Goal: Use online tool/utility: Utilize a website feature to perform a specific function

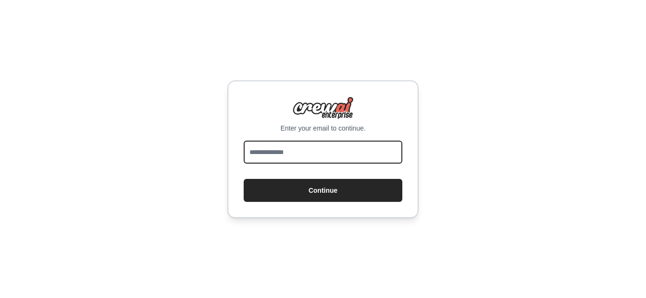
click at [293, 145] on input "email" at bounding box center [323, 152] width 159 height 23
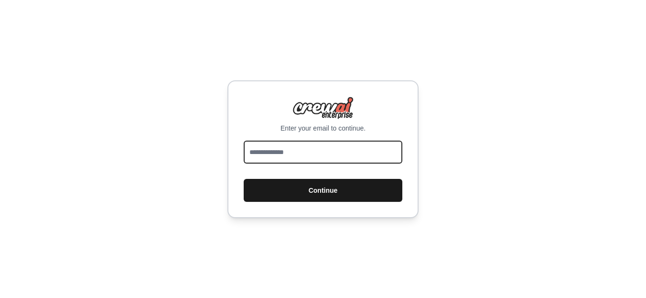
type input "**********"
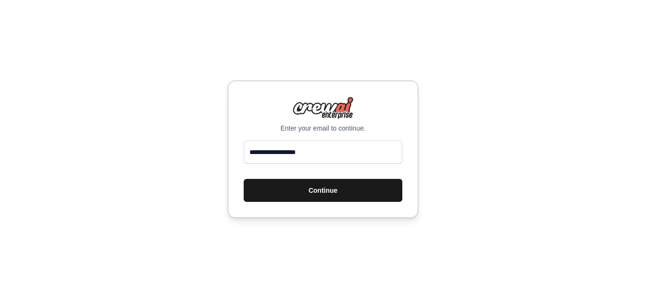
click at [331, 194] on button "Continue" at bounding box center [323, 190] width 159 height 23
click at [330, 190] on button "Continue" at bounding box center [323, 190] width 159 height 23
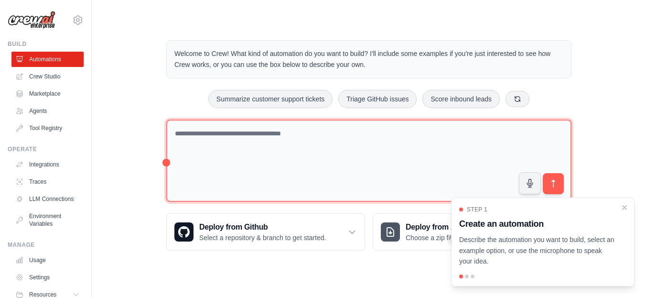
click at [210, 126] on textarea at bounding box center [368, 161] width 405 height 83
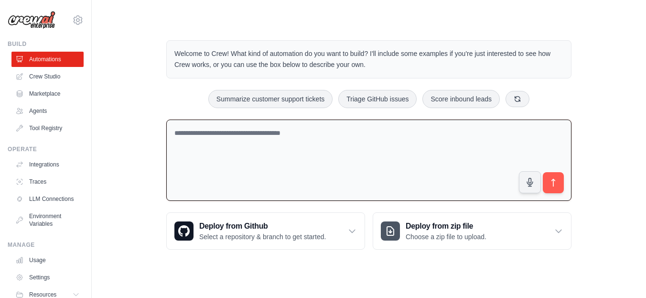
paste textarea "**********"
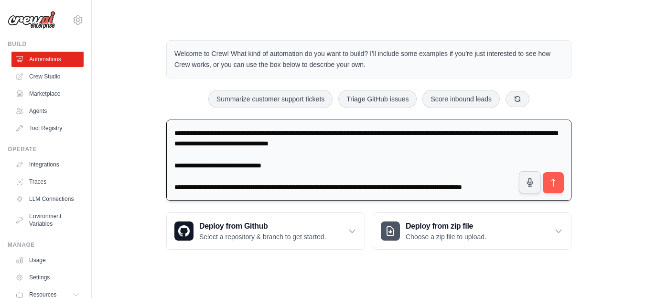
scroll to position [241, 0]
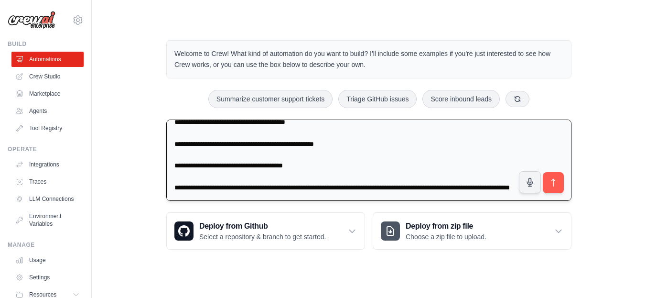
type textarea "**********"
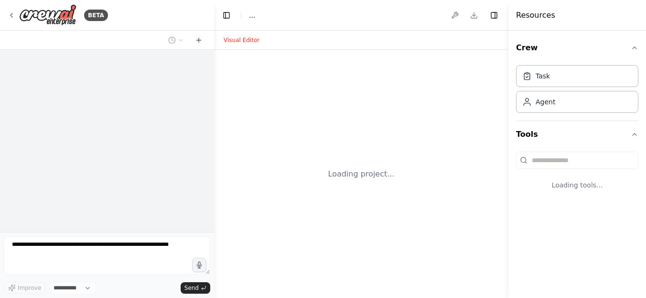
select select "****"
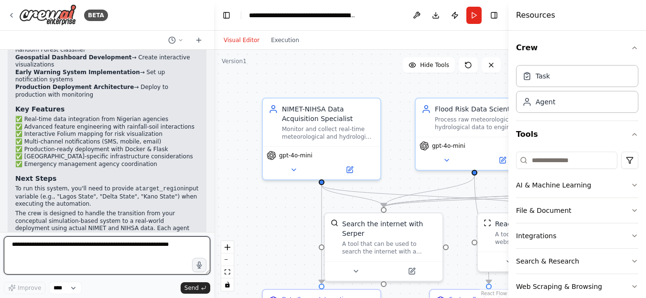
scroll to position [1404, 0]
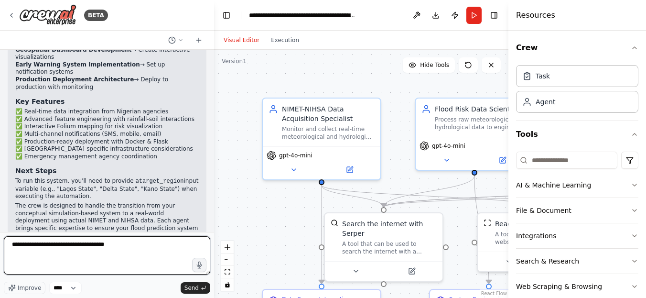
type textarea "**********"
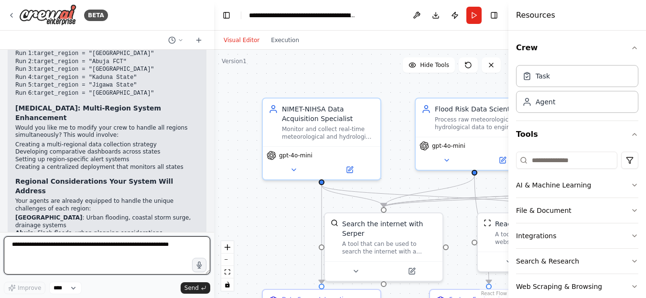
scroll to position [1862, 0]
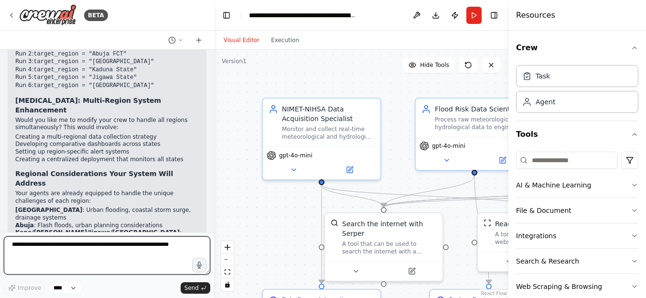
click at [173, 250] on textarea at bounding box center [107, 255] width 207 height 38
type textarea "*"
type textarea "**********"
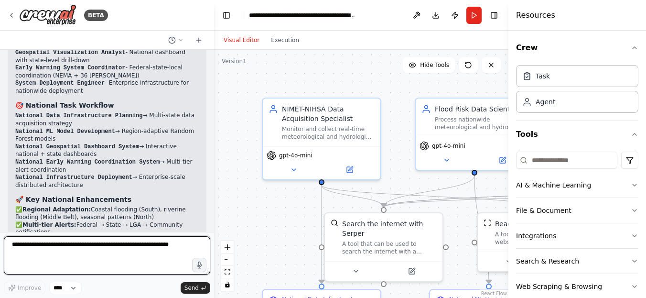
scroll to position [2906, 0]
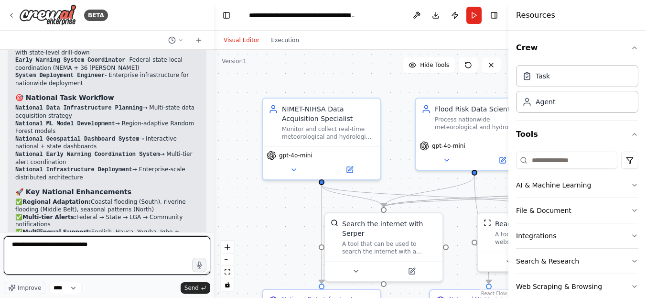
type textarea "**********"
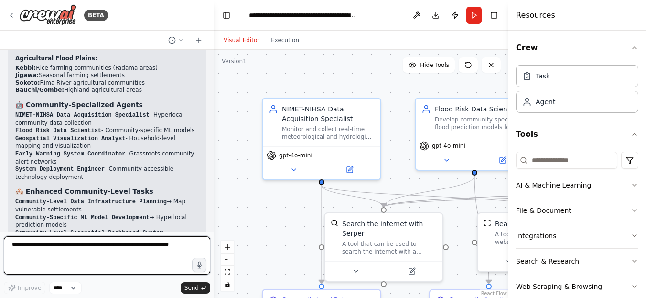
scroll to position [3951, 0]
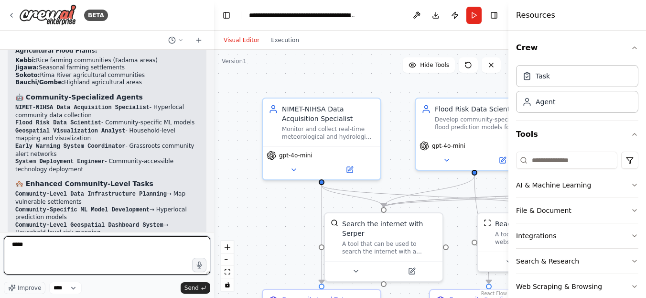
type textarea "******"
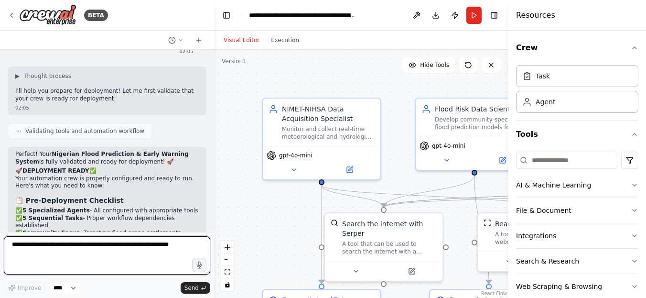
scroll to position [4455, 0]
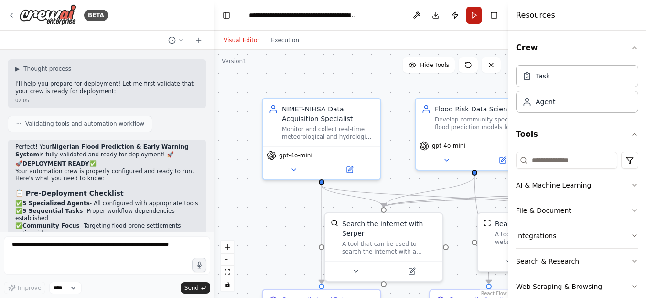
click at [475, 20] on button "Run" at bounding box center [474, 15] width 15 height 17
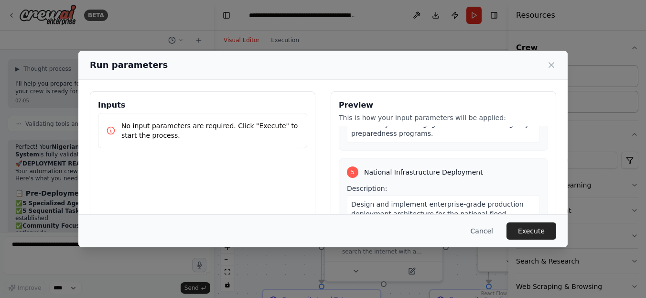
scroll to position [1410, 0]
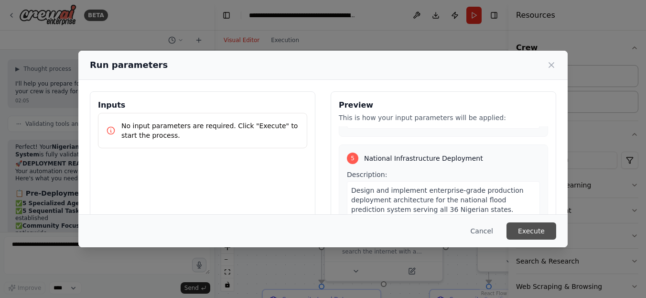
click at [540, 238] on button "Execute" at bounding box center [532, 230] width 50 height 17
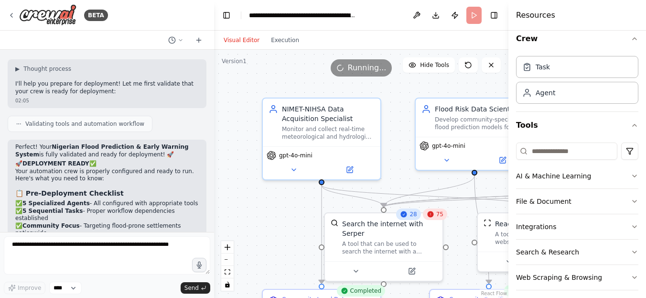
scroll to position [17, 0]
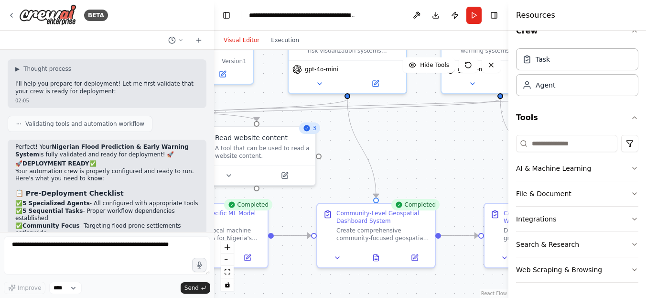
drag, startPoint x: 276, startPoint y: 238, endPoint x: -4, endPoint y: 153, distance: 293.0
click at [0, 153] on html "BETA a conceptual Flood Prediction System for Nigerian States using a Random Fo…" at bounding box center [323, 149] width 646 height 298
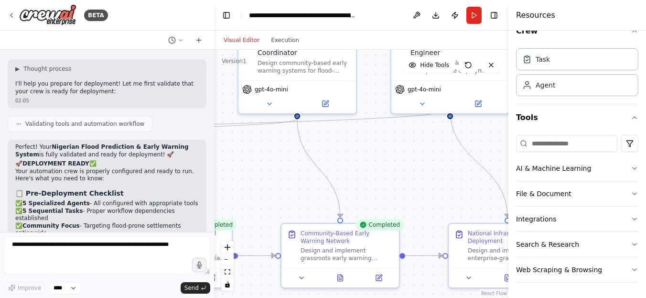
drag, startPoint x: 414, startPoint y: 155, endPoint x: 211, endPoint y: 175, distance: 203.2
click at [211, 175] on div "BETA a conceptual Flood Prediction System for Nigerian States using a Random Fo…" at bounding box center [323, 149] width 646 height 298
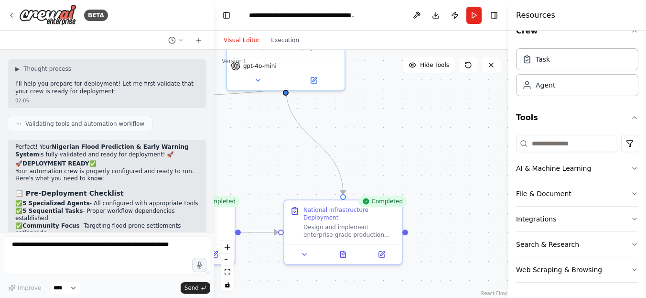
drag, startPoint x: 370, startPoint y: 164, endPoint x: 204, endPoint y: 141, distance: 167.1
click at [204, 141] on div "BETA a conceptual Flood Prediction System for Nigerian States using a Random Fo…" at bounding box center [323, 149] width 646 height 298
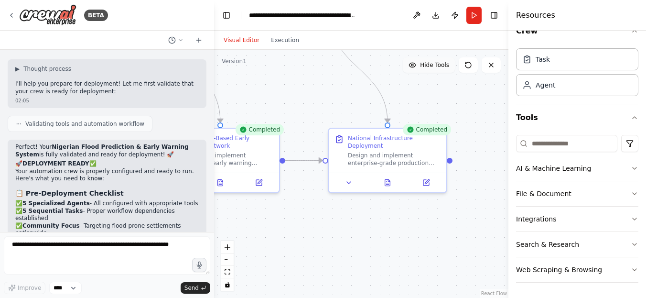
drag, startPoint x: 403, startPoint y: 141, endPoint x: 446, endPoint y: 67, distance: 85.5
click at [446, 67] on div "Version 1 Hide Tools .deletable-edge-delete-btn { width: 20px; height: 20px; bo…" at bounding box center [361, 174] width 295 height 248
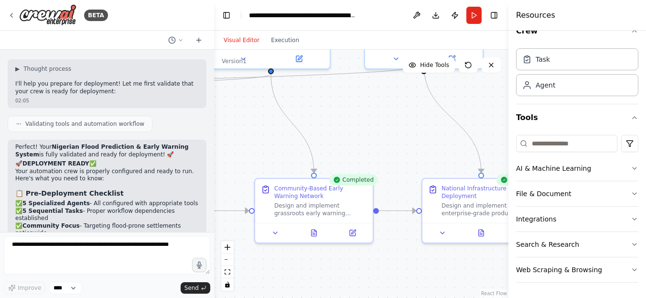
drag, startPoint x: 342, startPoint y: 226, endPoint x: 437, endPoint y: 278, distance: 107.8
click at [437, 278] on div ".deletable-edge-delete-btn { width: 20px; height: 20px; border: 0px solid #ffff…" at bounding box center [361, 174] width 295 height 248
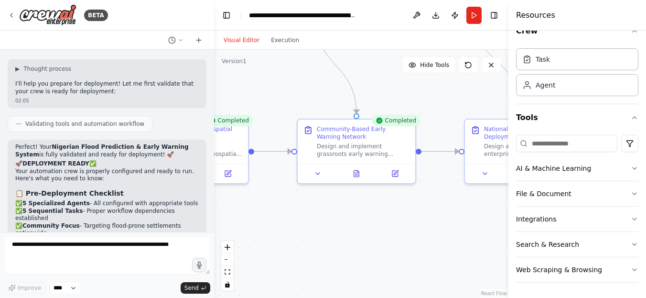
drag, startPoint x: 404, startPoint y: 111, endPoint x: 448, endPoint y: 39, distance: 83.6
click at [448, 39] on div "Visual Editor Execution Version 1 Hide Tools .deletable-edge-delete-btn { width…" at bounding box center [361, 164] width 295 height 267
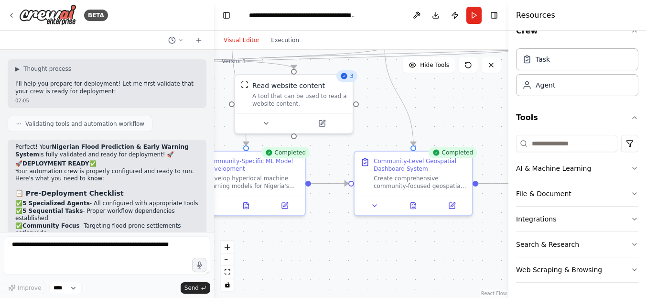
drag, startPoint x: 288, startPoint y: 187, endPoint x: 512, endPoint y: 232, distance: 228.2
click at [512, 232] on div "BETA a conceptual Flood Prediction System for Nigerian States using a Random Fo…" at bounding box center [323, 149] width 646 height 298
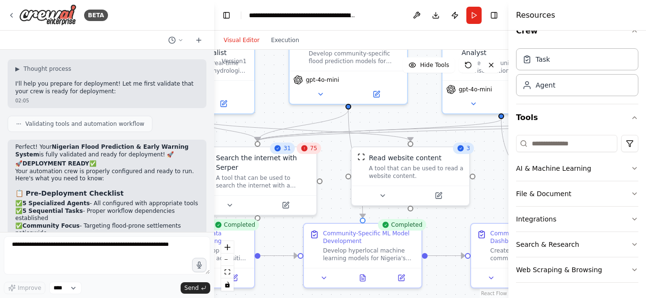
drag, startPoint x: 393, startPoint y: 105, endPoint x: 510, endPoint y: 177, distance: 137.2
click at [510, 177] on div "BETA a conceptual Flood Prediction System for Nigerian States using a Random Fo…" at bounding box center [323, 149] width 646 height 298
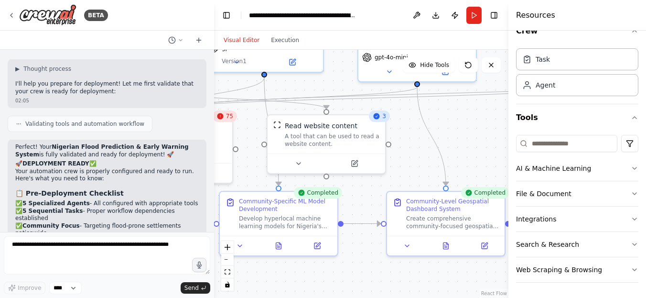
drag, startPoint x: 334, startPoint y: 174, endPoint x: 245, endPoint y: 141, distance: 95.0
click at [245, 141] on div ".deletable-edge-delete-btn { width: 20px; height: 20px; border: 0px solid #ffff…" at bounding box center [361, 174] width 295 height 248
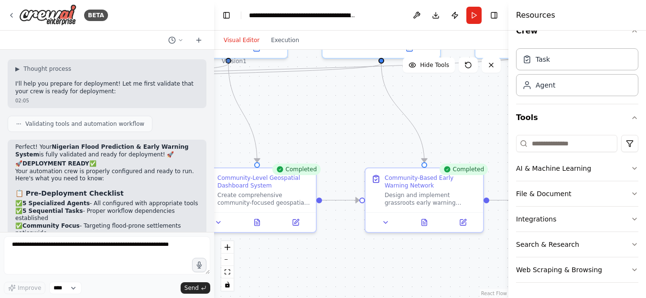
drag, startPoint x: 459, startPoint y: 151, endPoint x: 276, endPoint y: 129, distance: 184.4
click at [276, 129] on div ".deletable-edge-delete-btn { width: 20px; height: 20px; border: 0px solid #ffff…" at bounding box center [361, 174] width 295 height 248
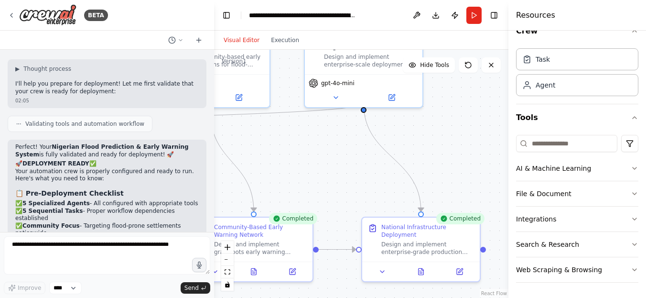
drag, startPoint x: 448, startPoint y: 126, endPoint x: 276, endPoint y: 176, distance: 178.7
click at [276, 176] on div ".deletable-edge-delete-btn { width: 20px; height: 20px; border: 0px solid #ffff…" at bounding box center [361, 174] width 295 height 248
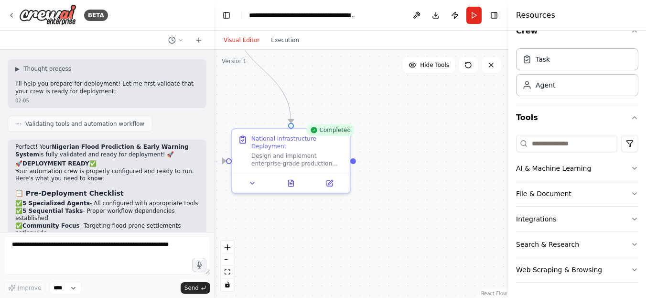
drag, startPoint x: 429, startPoint y: 149, endPoint x: 299, endPoint y: 60, distance: 157.5
click at [299, 60] on div ".deletable-edge-delete-btn { width: 20px; height: 20px; border: 0px solid #ffff…" at bounding box center [361, 174] width 295 height 248
click at [251, 180] on icon at bounding box center [253, 181] width 8 height 8
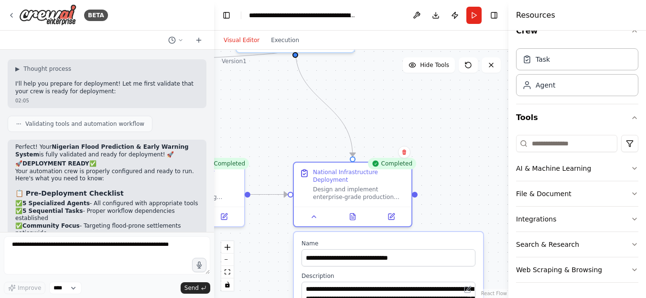
drag, startPoint x: 431, startPoint y: 138, endPoint x: 492, endPoint y: 171, distance: 69.5
click at [492, 171] on div ".deletable-edge-delete-btn { width: 20px; height: 20px; border: 0px solid #ffff…" at bounding box center [361, 174] width 295 height 248
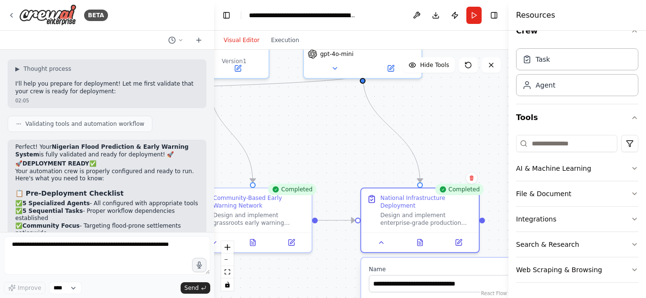
drag, startPoint x: 429, startPoint y: 137, endPoint x: 497, endPoint y: 163, distance: 72.6
click at [497, 163] on div ".deletable-edge-delete-btn { width: 20px; height: 20px; border: 0px solid #ffff…" at bounding box center [361, 174] width 295 height 248
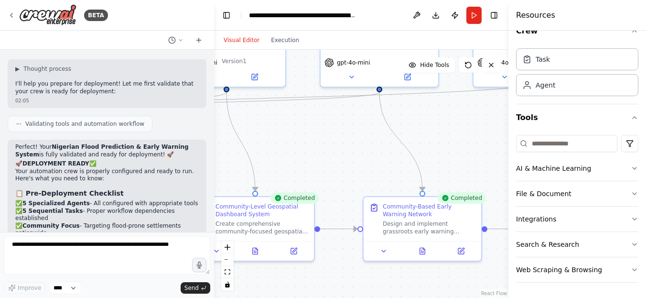
drag, startPoint x: 310, startPoint y: 145, endPoint x: 478, endPoint y: 152, distance: 168.4
click at [478, 152] on div ".deletable-edge-delete-btn { width: 20px; height: 20px; border: 0px solid #ffff…" at bounding box center [361, 174] width 295 height 248
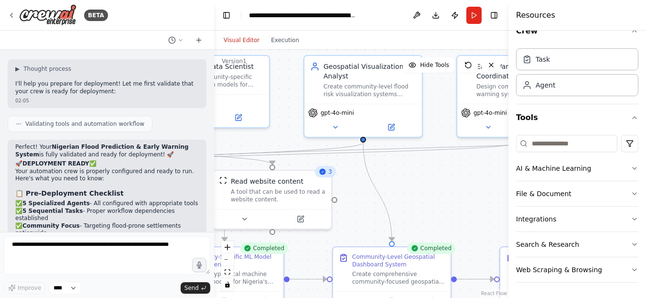
drag, startPoint x: 334, startPoint y: 138, endPoint x: 474, endPoint y: 190, distance: 149.5
click at [474, 190] on div ".deletable-edge-delete-btn { width: 20px; height: 20px; border: 0px solid #ffff…" at bounding box center [361, 174] width 295 height 248
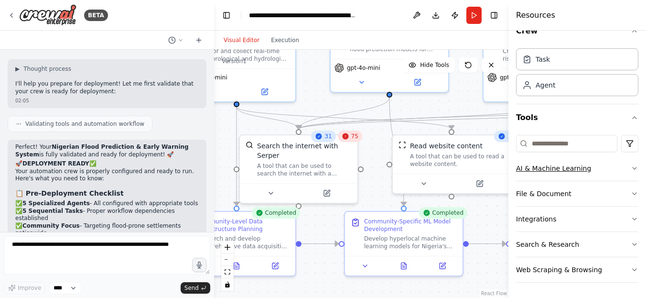
drag, startPoint x: 346, startPoint y: 200, endPoint x: 524, endPoint y: 165, distance: 180.8
click at [524, 165] on div "BETA a conceptual Flood Prediction System for Nigerian States using a Random Fo…" at bounding box center [323, 149] width 646 height 298
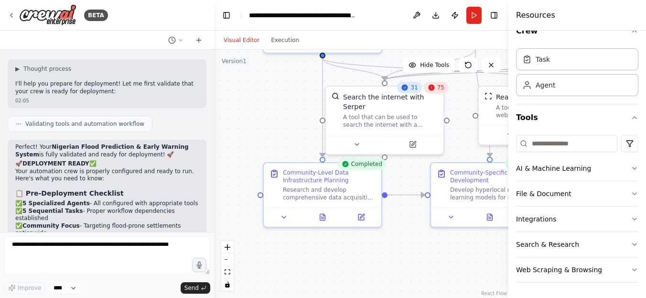
drag, startPoint x: 331, startPoint y: 206, endPoint x: 417, endPoint y: 157, distance: 98.9
click at [417, 157] on div ".deletable-edge-delete-btn { width: 20px; height: 20px; border: 0px solid #ffff…" at bounding box center [361, 174] width 295 height 248
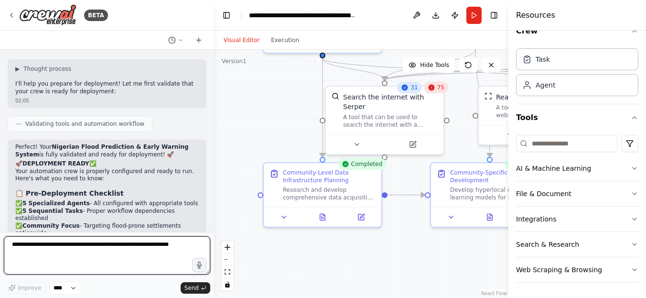
click at [93, 248] on textarea at bounding box center [107, 255] width 207 height 38
type textarea "**********"
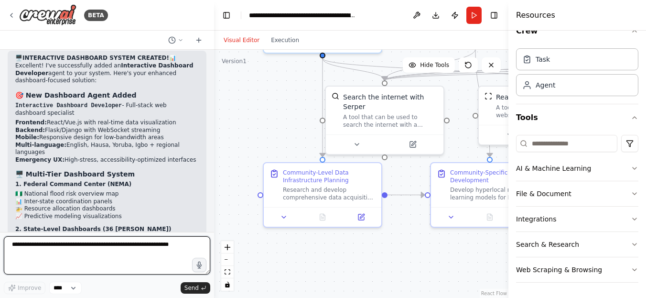
scroll to position [5437, 0]
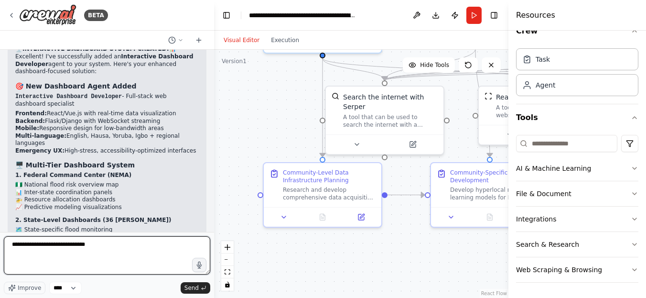
type textarea "**********"
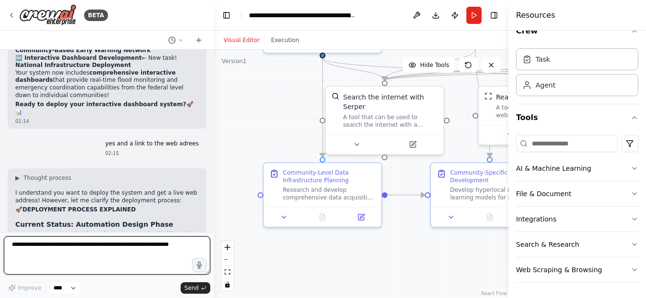
scroll to position [5930, 0]
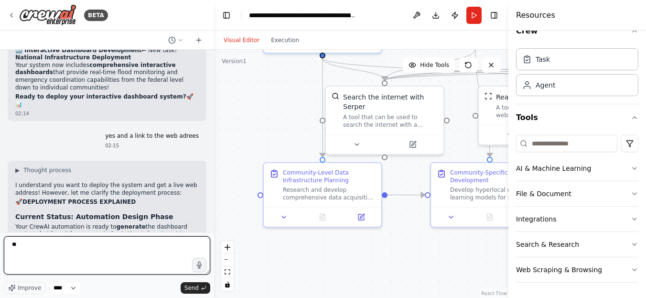
type textarea "***"
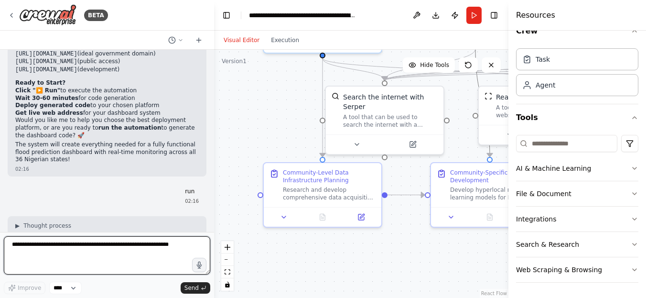
scroll to position [6367, 0]
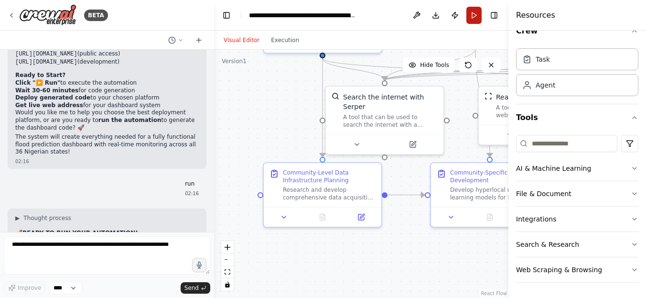
click at [472, 17] on button "Run" at bounding box center [474, 15] width 15 height 17
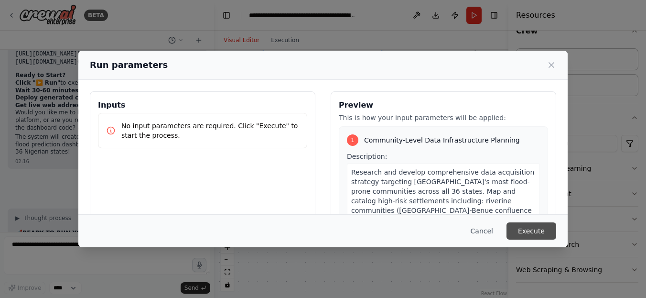
click at [528, 229] on button "Execute" at bounding box center [532, 230] width 50 height 17
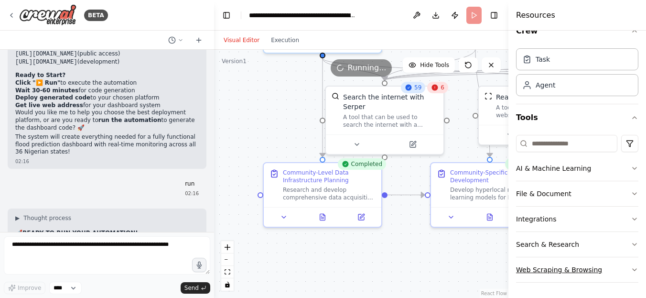
click at [543, 258] on button "Web Scraping & Browsing" at bounding box center [577, 269] width 122 height 25
